Goal: Task Accomplishment & Management: Complete application form

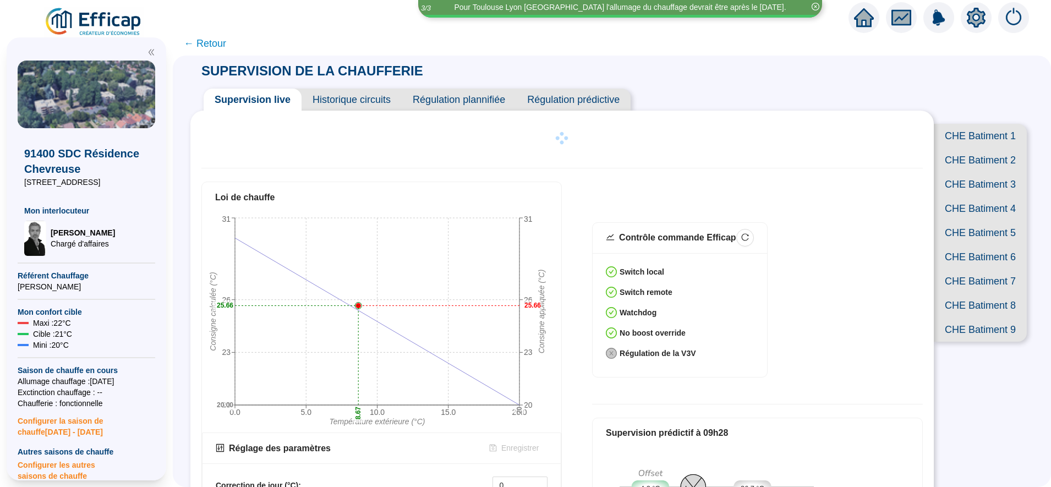
click at [868, 17] on icon "home" at bounding box center [864, 17] width 20 height 15
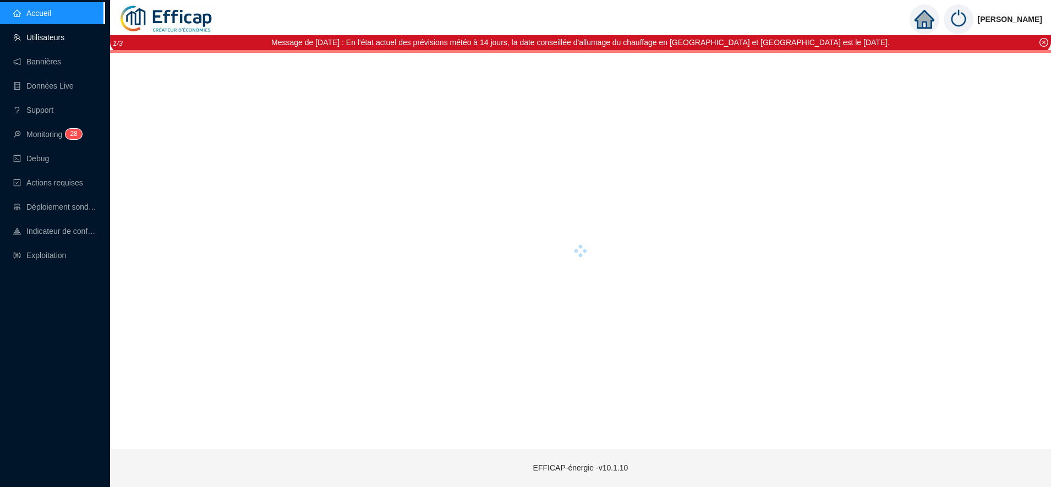
click at [36, 42] on link "Utilisateurs" at bounding box center [38, 37] width 51 height 9
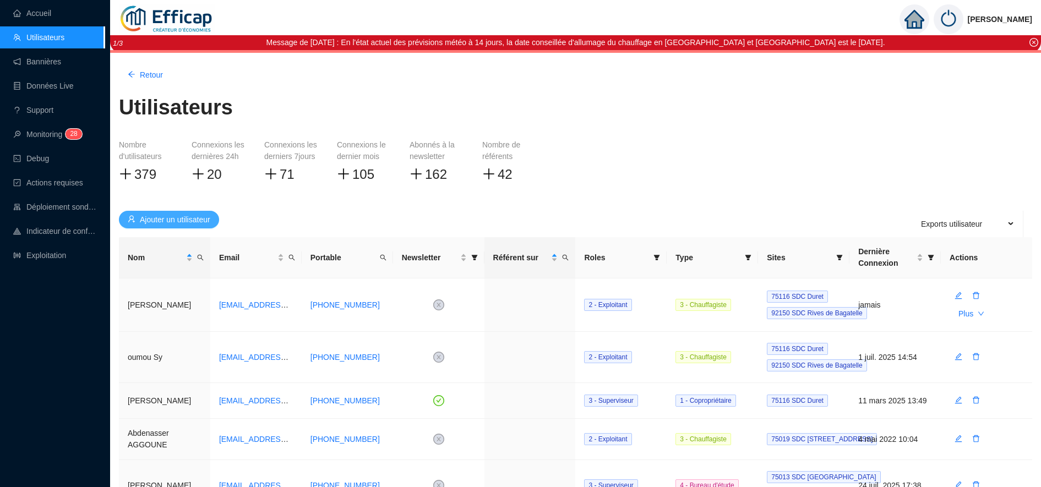
click at [204, 226] on button "Ajouter un utilisateur" at bounding box center [169, 220] width 100 height 18
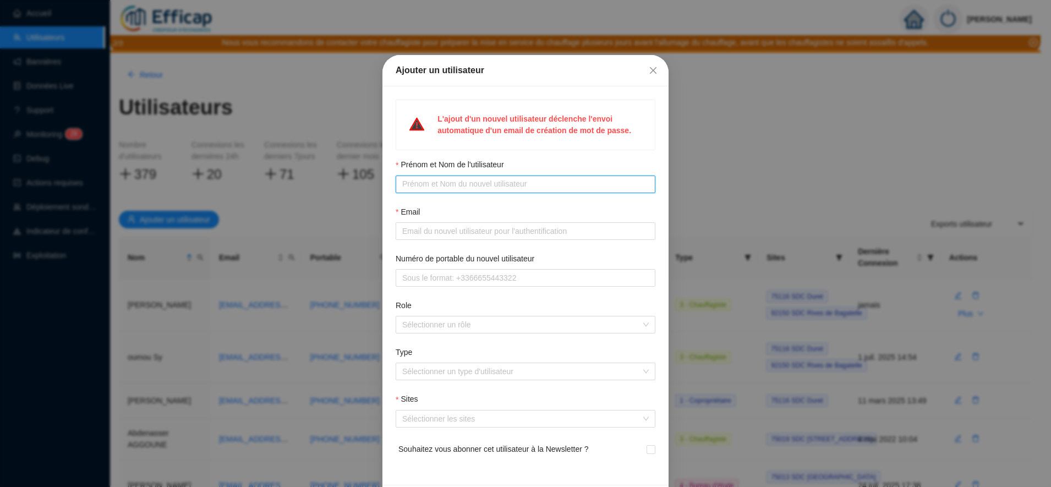
click at [411, 186] on input "Prénom et Nom de l'utilisateur" at bounding box center [524, 184] width 244 height 12
type input "[PERSON_NAME]"
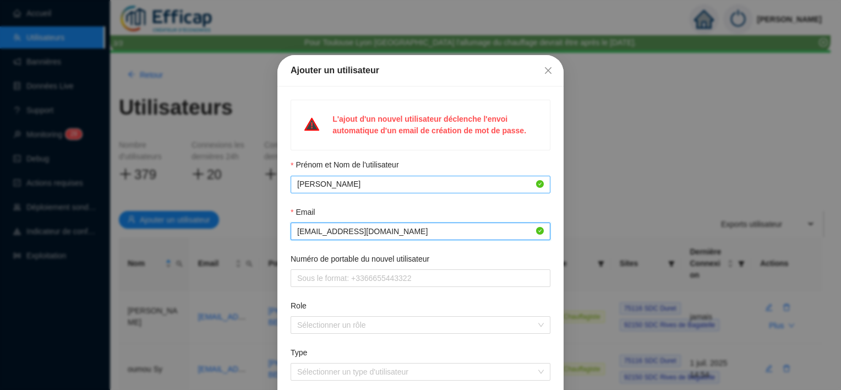
type input "[EMAIL_ADDRESS][DOMAIN_NAME]"
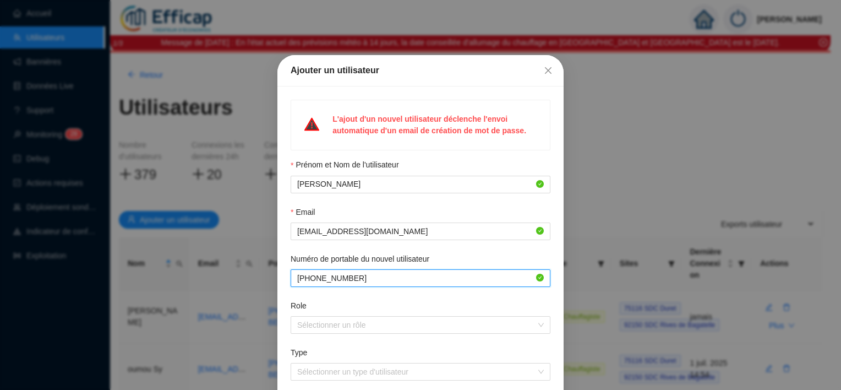
type input "[PHONE_NUMBER]"
click at [324, 335] on form "Prénom et Nom de l'utilisateur [PERSON_NAME] Email [EMAIL_ADDRESS][DOMAIN_NAME]…" at bounding box center [421, 315] width 260 height 313
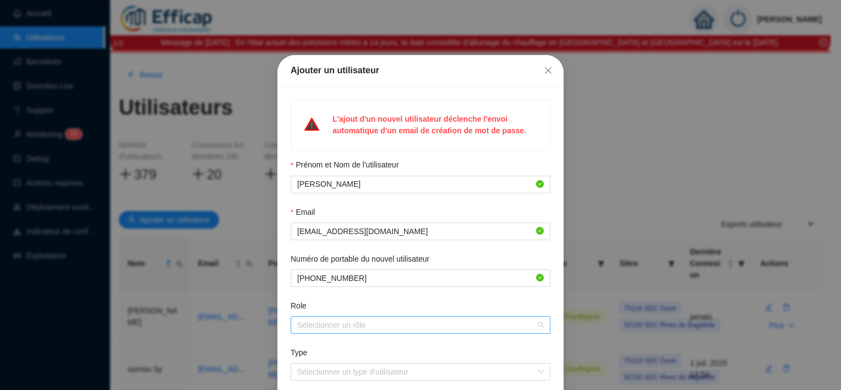
click at [328, 328] on div at bounding box center [415, 324] width 244 height 15
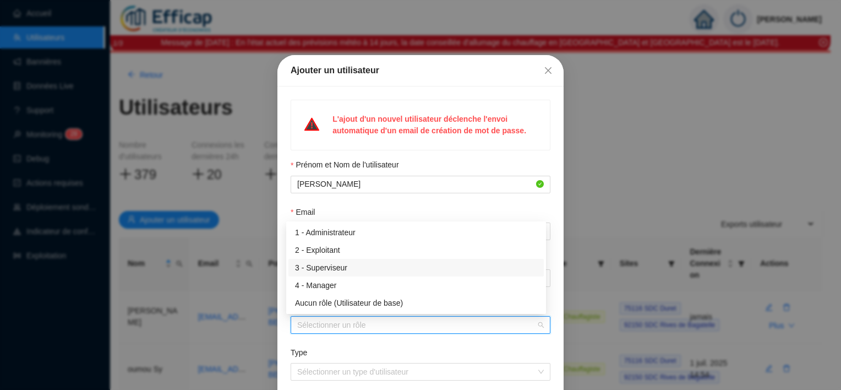
click at [330, 259] on div "3 - Superviseur" at bounding box center [415, 268] width 255 height 18
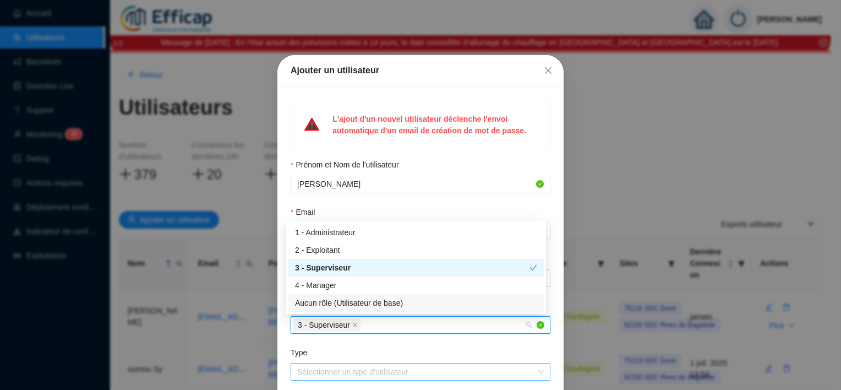
click at [312, 374] on input "Type" at bounding box center [415, 371] width 237 height 17
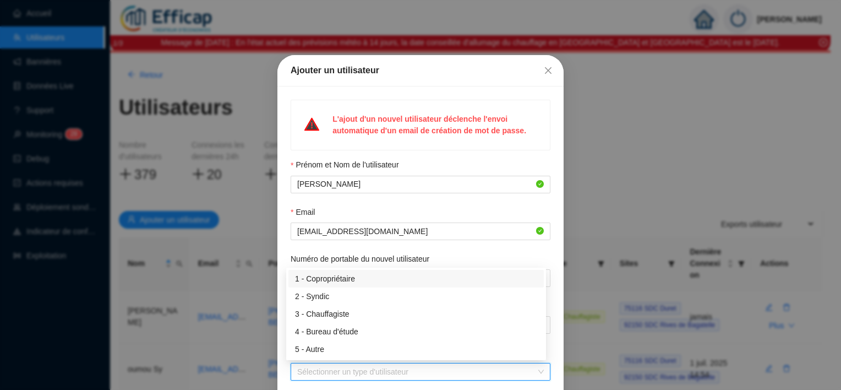
click at [339, 280] on div "1 - Copropriétaire" at bounding box center [416, 279] width 242 height 12
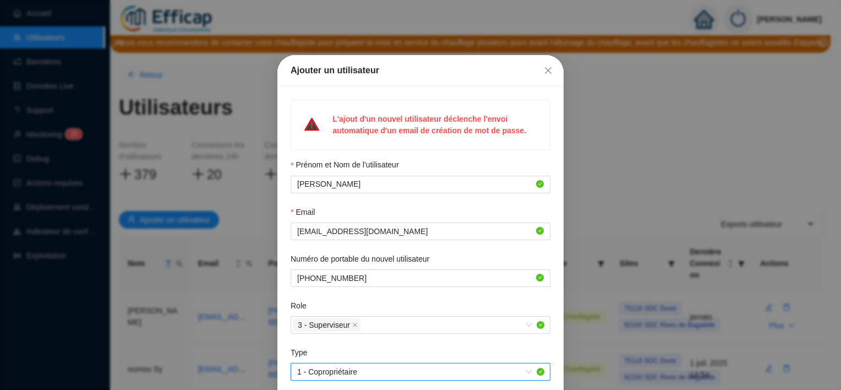
scroll to position [134, 0]
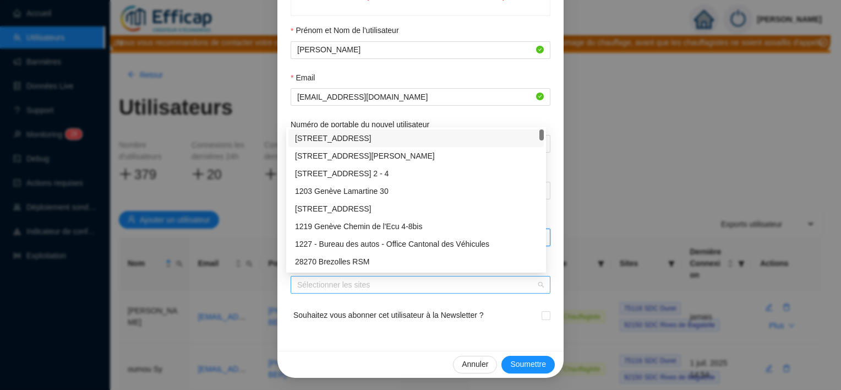
click at [365, 286] on div at bounding box center [415, 284] width 244 height 15
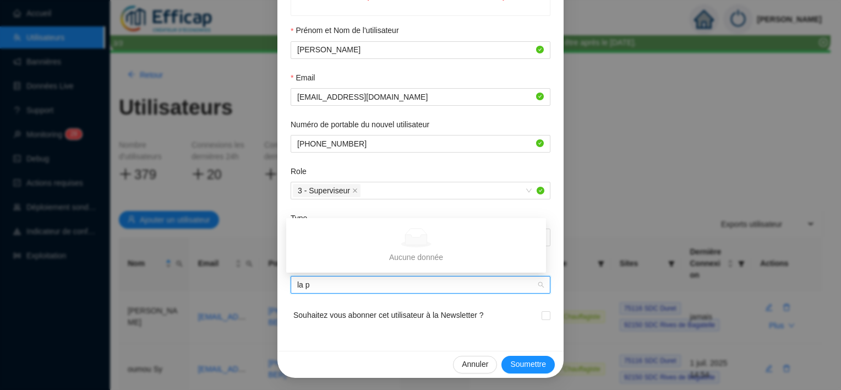
type input "la pa"
click at [370, 259] on div "75014 SdC La Parisienne de l'observatoire" at bounding box center [416, 262] width 242 height 12
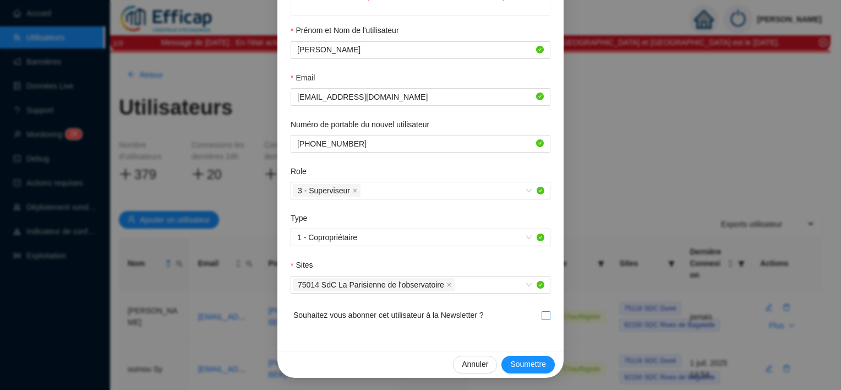
click at [542, 316] on input "checkbox" at bounding box center [546, 315] width 8 height 8
checkbox input "true"
click at [503, 363] on button "Soumettre" at bounding box center [527, 365] width 53 height 18
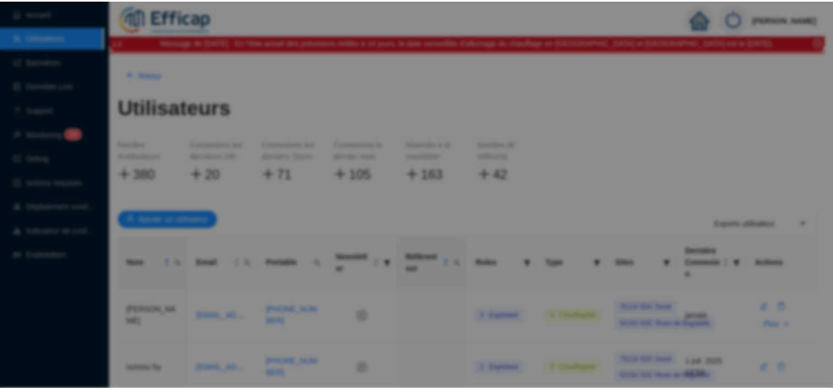
scroll to position [79, 0]
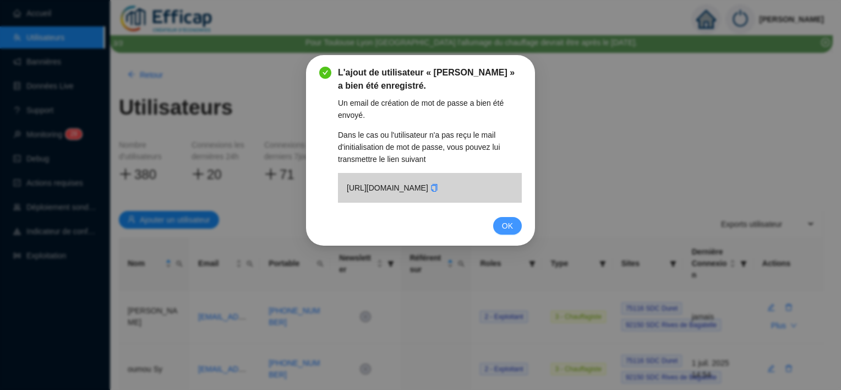
click at [505, 234] on button "OK" at bounding box center [507, 226] width 29 height 18
click at [505, 253] on div "L'ajout de utilisateur « [PERSON_NAME] » a bien été enregistré. Un email de cré…" at bounding box center [420, 195] width 841 height 390
